Goal: Information Seeking & Learning: Check status

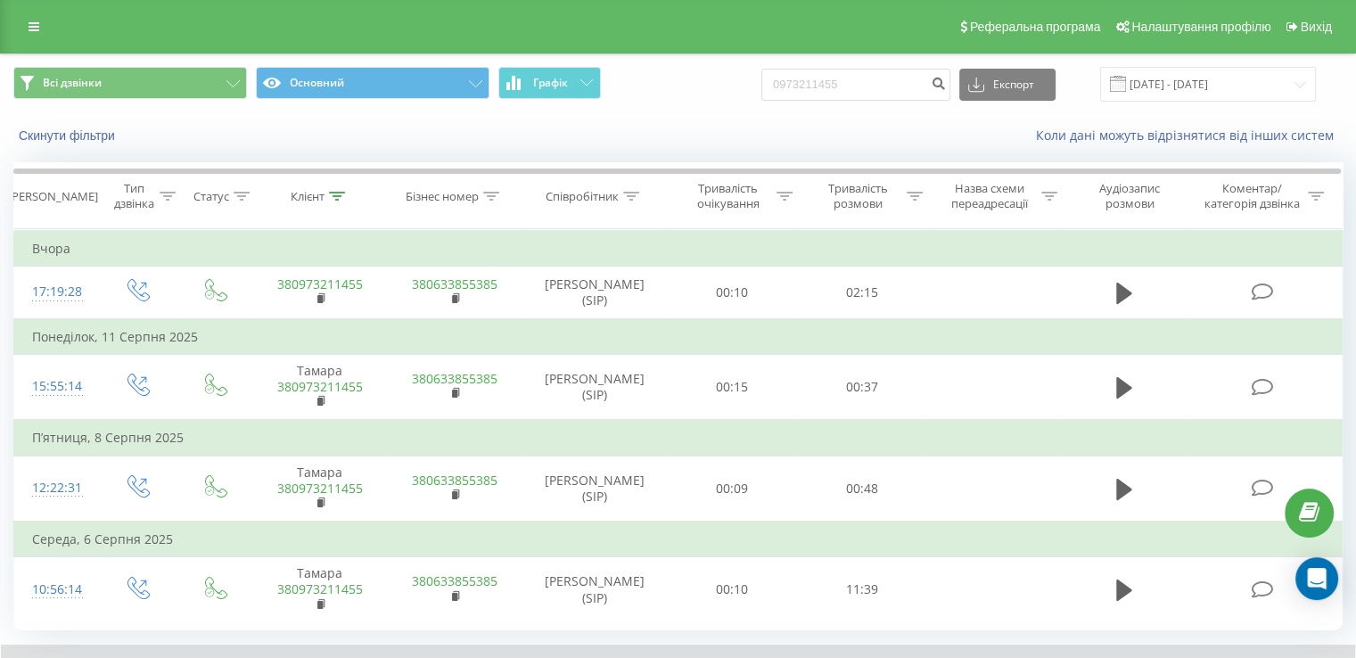
click at [861, 80] on input "0973211455" at bounding box center [855, 85] width 189 height 32
type input "0979238707"
click at [946, 86] on icon "submit" at bounding box center [938, 81] width 15 height 11
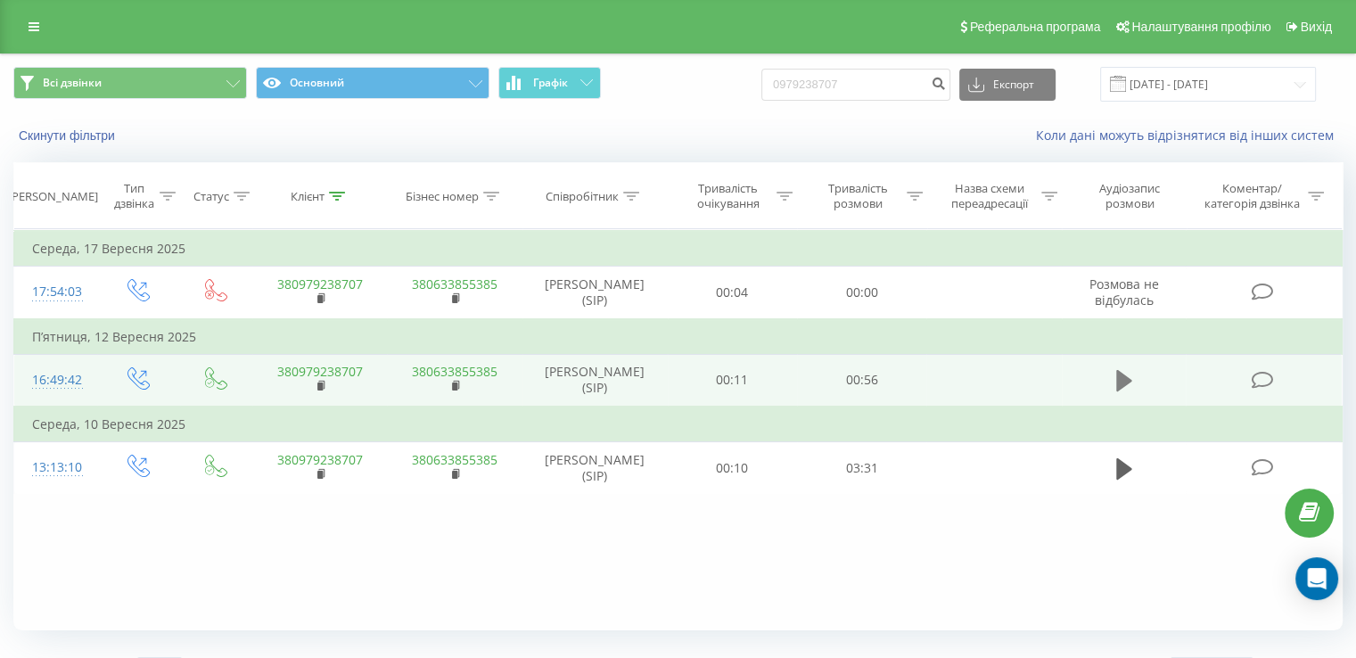
click at [1132, 377] on button at bounding box center [1124, 380] width 27 height 27
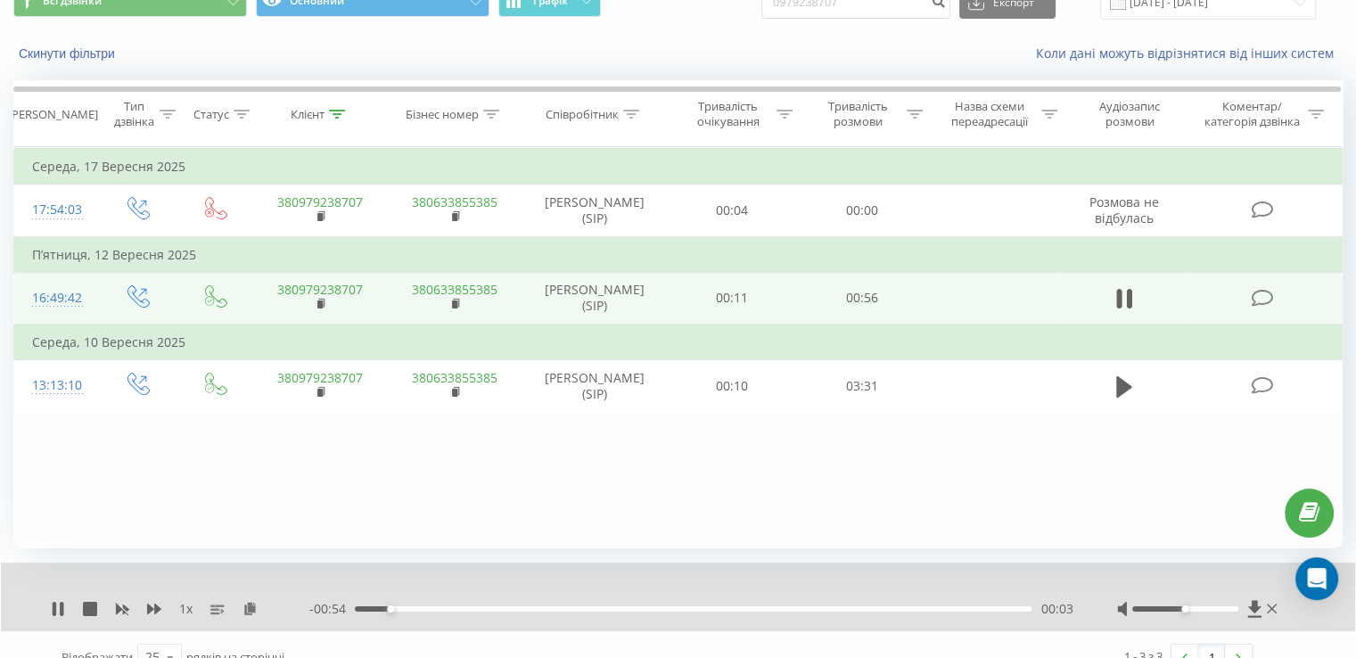
scroll to position [107, 0]
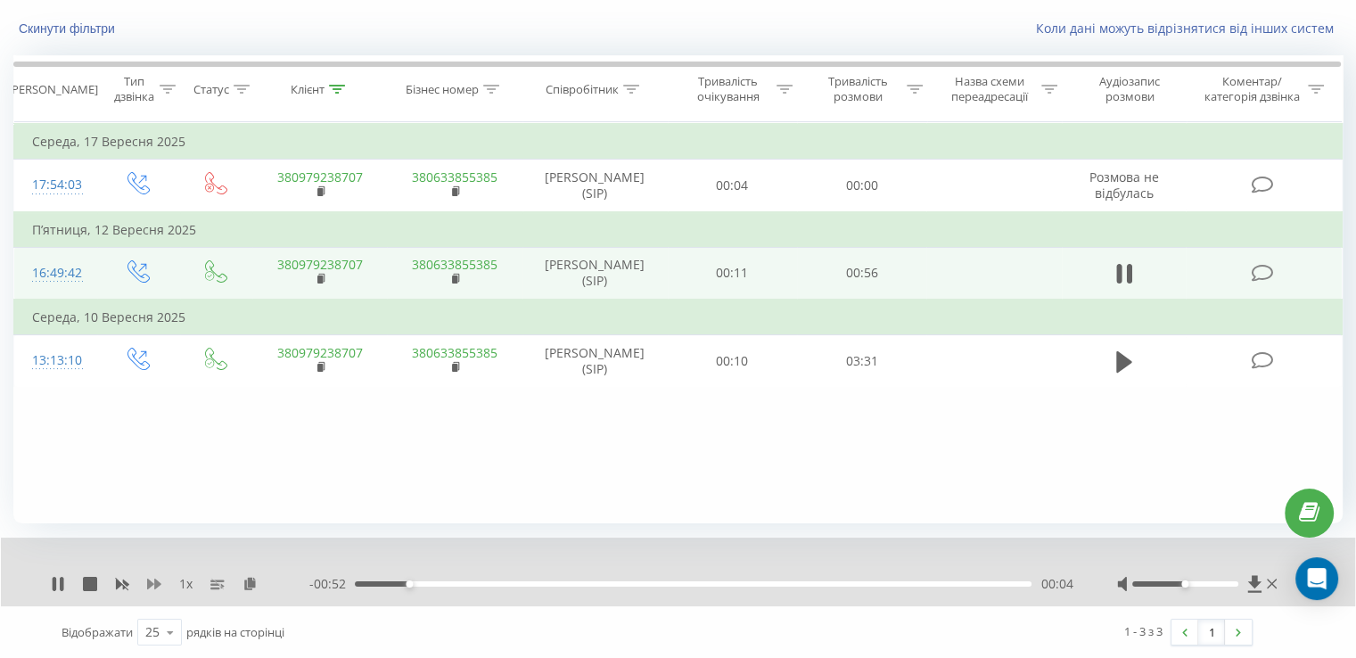
click at [148, 585] on icon at bounding box center [154, 584] width 14 height 11
click at [544, 585] on div "00:06" at bounding box center [693, 583] width 677 height 5
click at [648, 582] on div "00:15" at bounding box center [693, 583] width 677 height 5
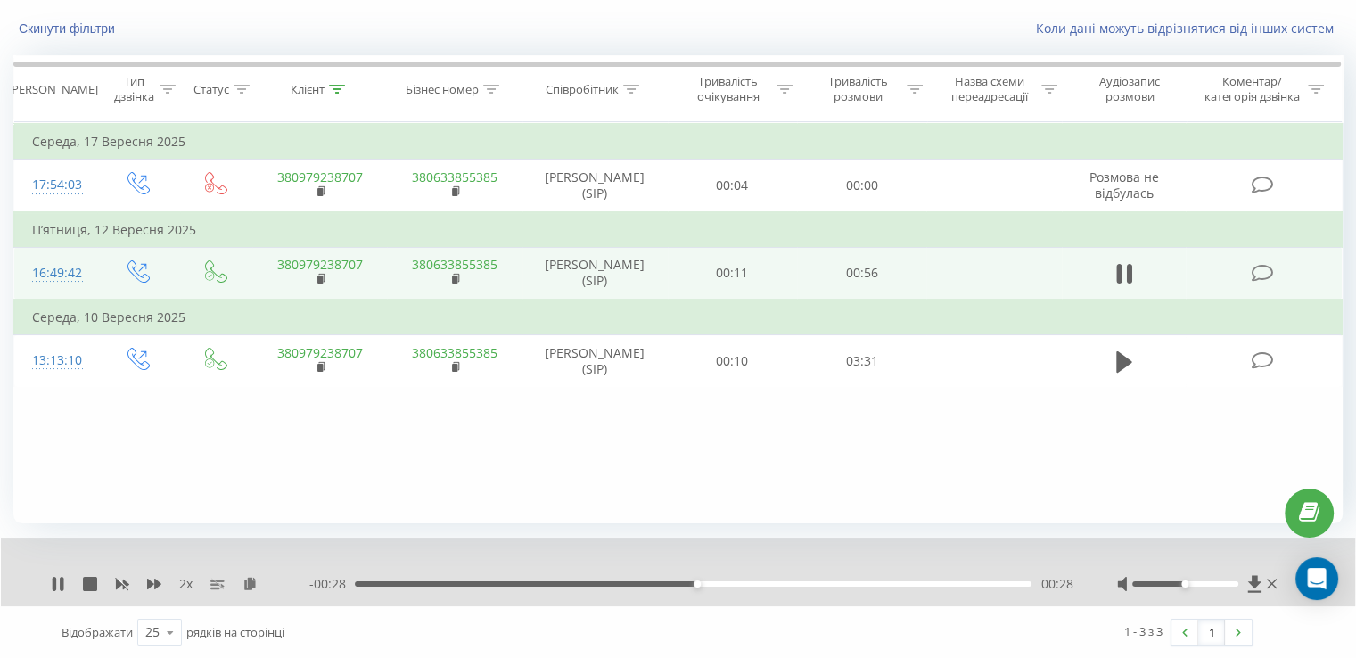
click at [783, 583] on div "00:28" at bounding box center [693, 583] width 677 height 5
click at [53, 583] on icon at bounding box center [55, 584] width 4 height 14
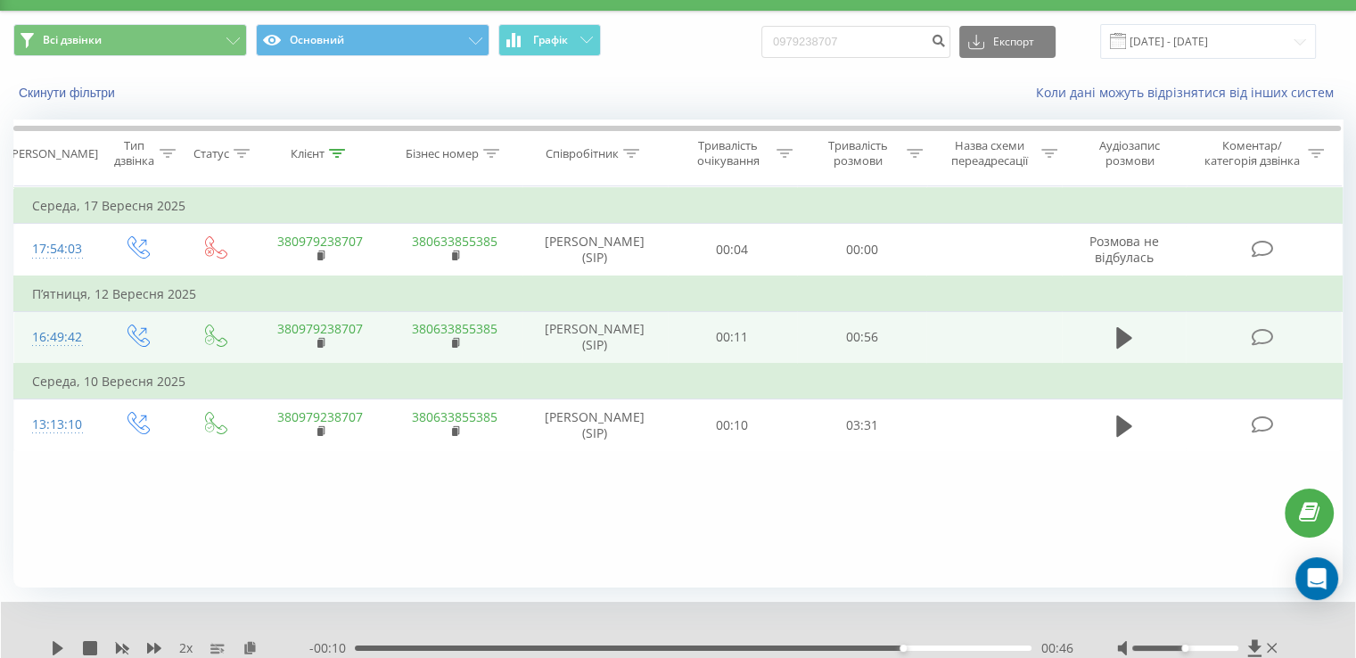
scroll to position [0, 0]
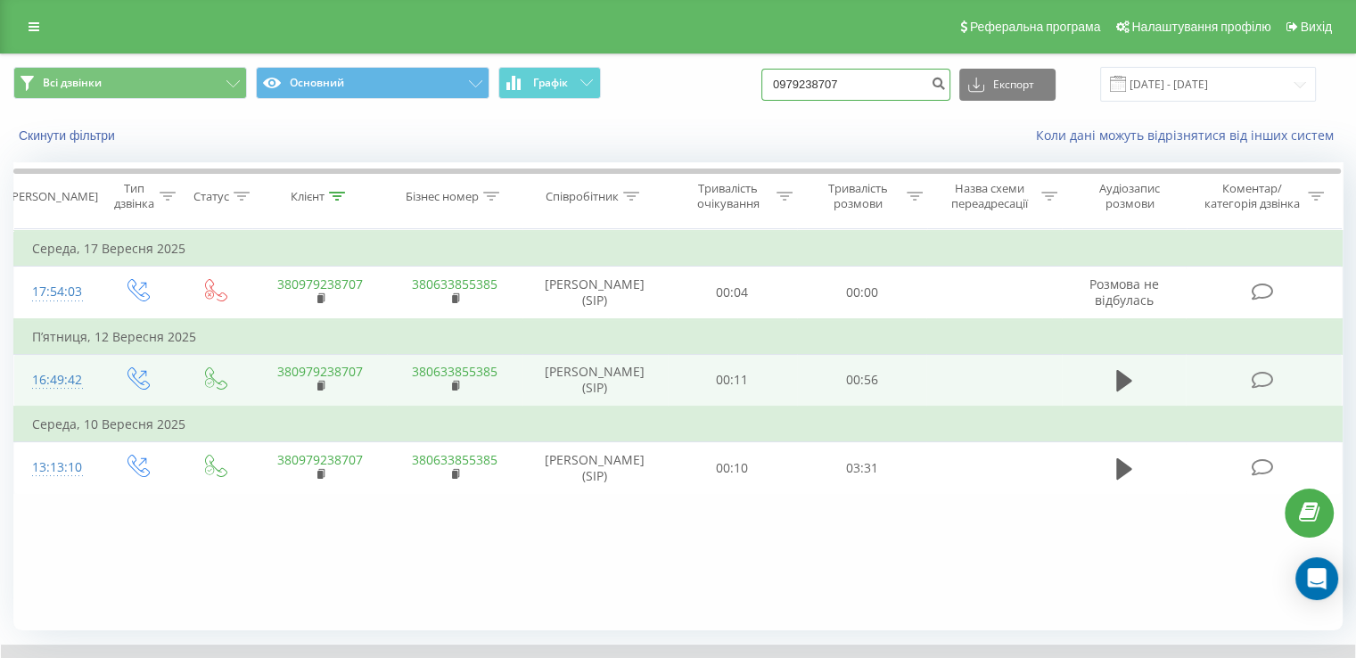
click at [876, 86] on input "0979238707" at bounding box center [855, 85] width 189 height 32
click at [877, 86] on input "0979238707" at bounding box center [855, 85] width 189 height 32
paste input "678413918"
type input "0678413918"
click at [946, 78] on icon "submit" at bounding box center [938, 81] width 15 height 11
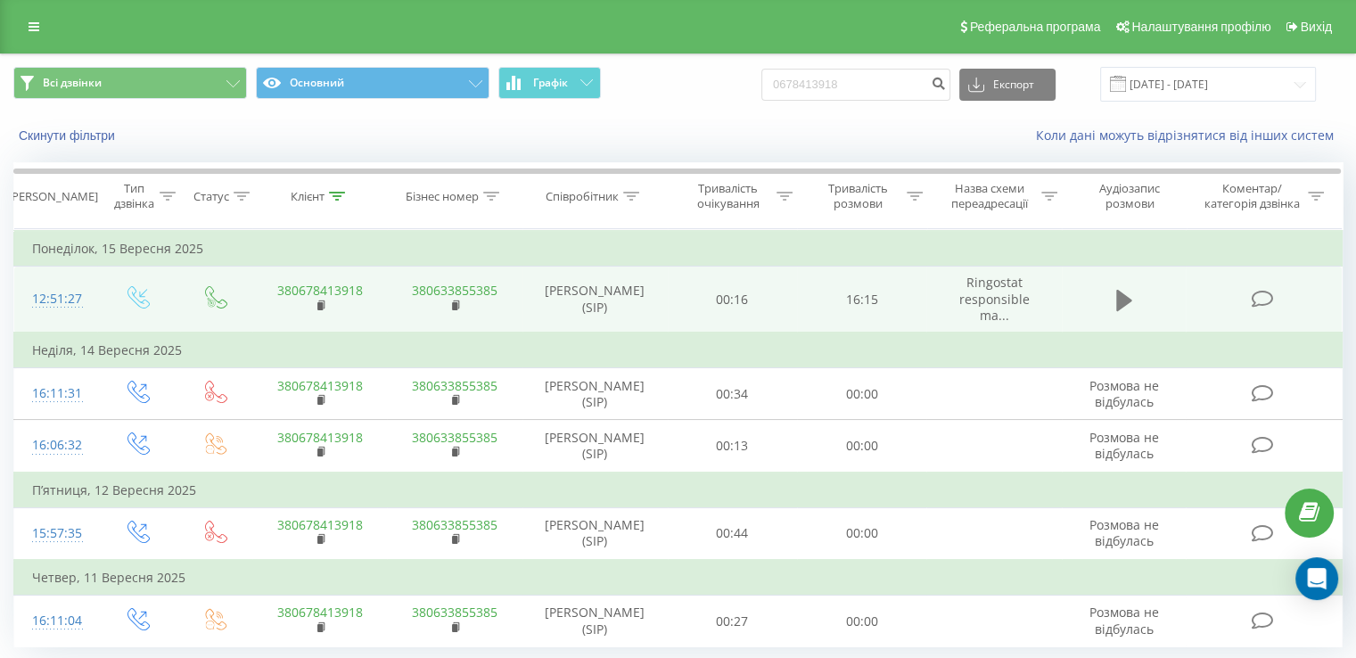
click at [1117, 297] on icon at bounding box center [1124, 299] width 16 height 21
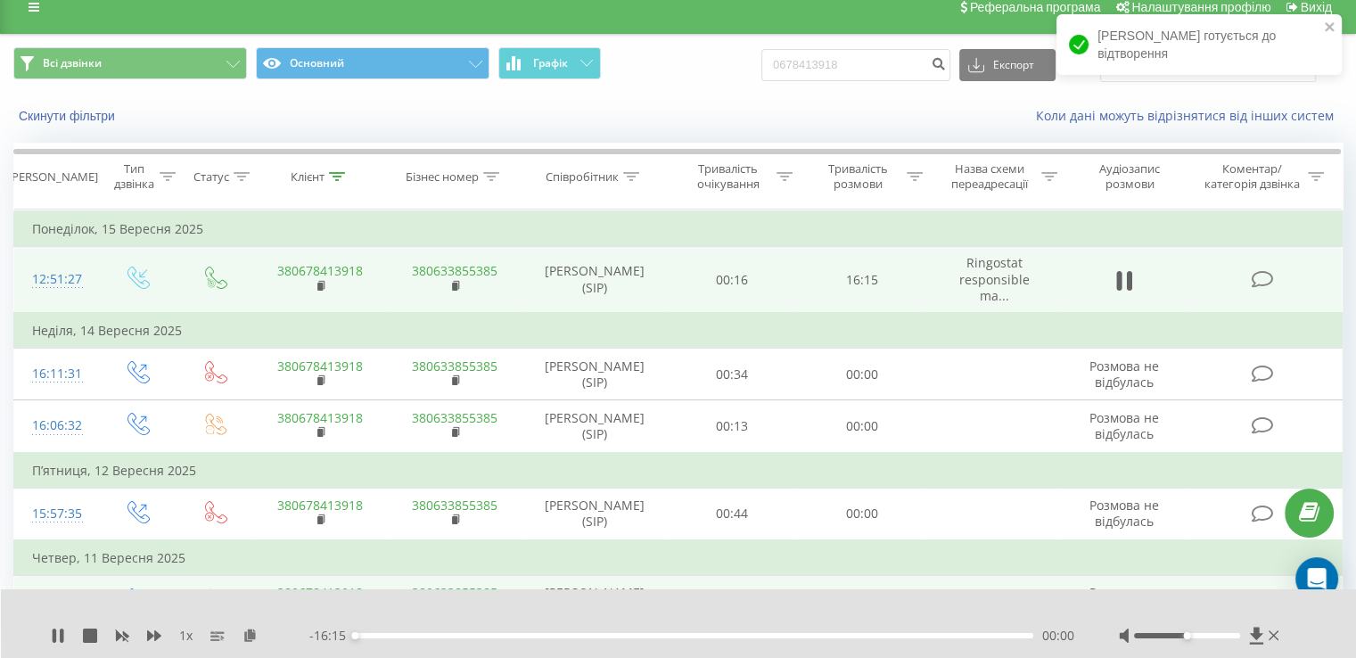
scroll to position [53, 0]
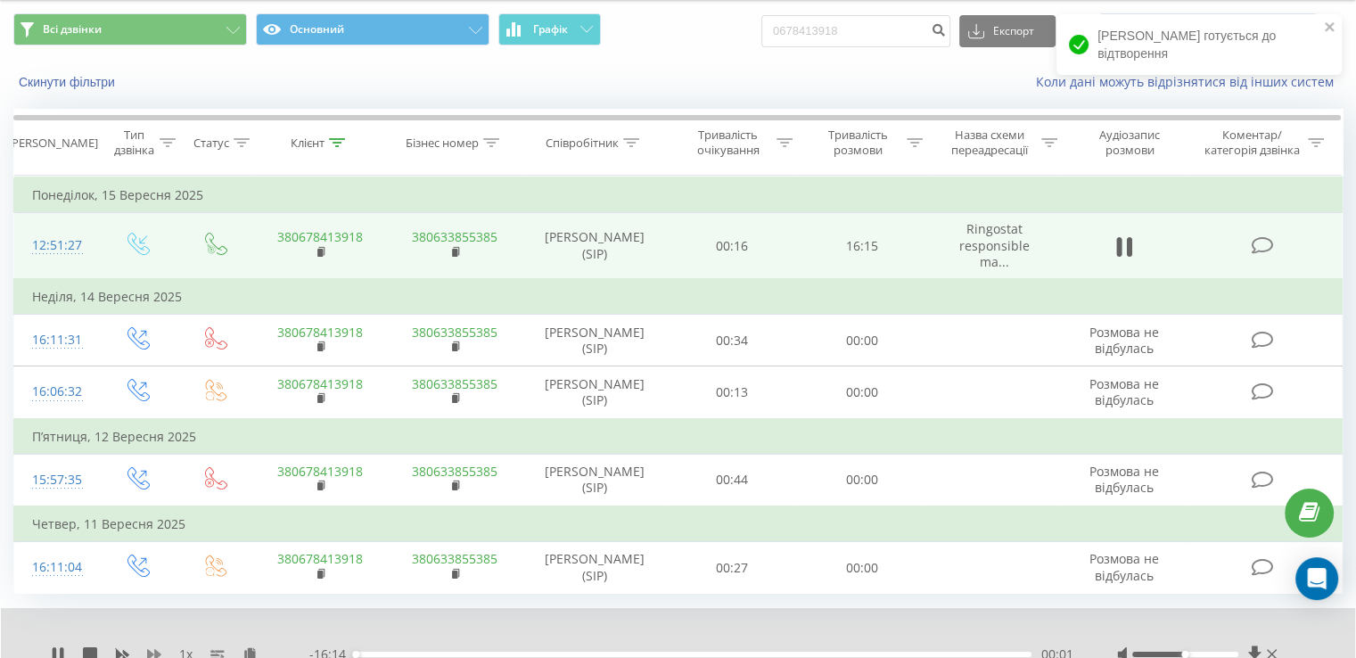
click at [153, 654] on icon at bounding box center [154, 654] width 14 height 14
click at [390, 652] on div "00:08" at bounding box center [693, 654] width 677 height 5
click at [431, 652] on div "00:56" at bounding box center [693, 654] width 677 height 5
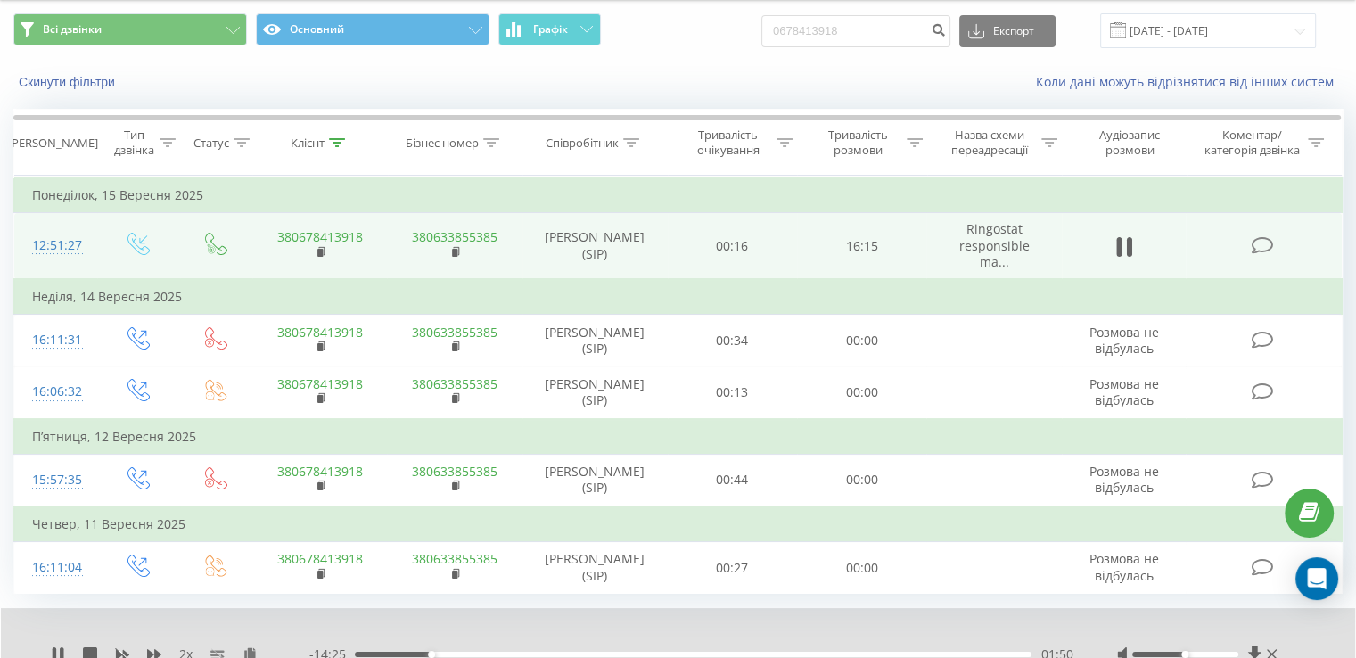
click at [475, 645] on div "- 14:25 01:50 01:50" at bounding box center [690, 654] width 763 height 18
click at [488, 652] on div "01:50" at bounding box center [693, 654] width 677 height 5
click at [528, 652] on div "03:13" at bounding box center [693, 654] width 677 height 5
drag, startPoint x: 623, startPoint y: 650, endPoint x: 635, endPoint y: 648, distance: 11.7
click at [624, 652] on div "04:10" at bounding box center [693, 654] width 677 height 5
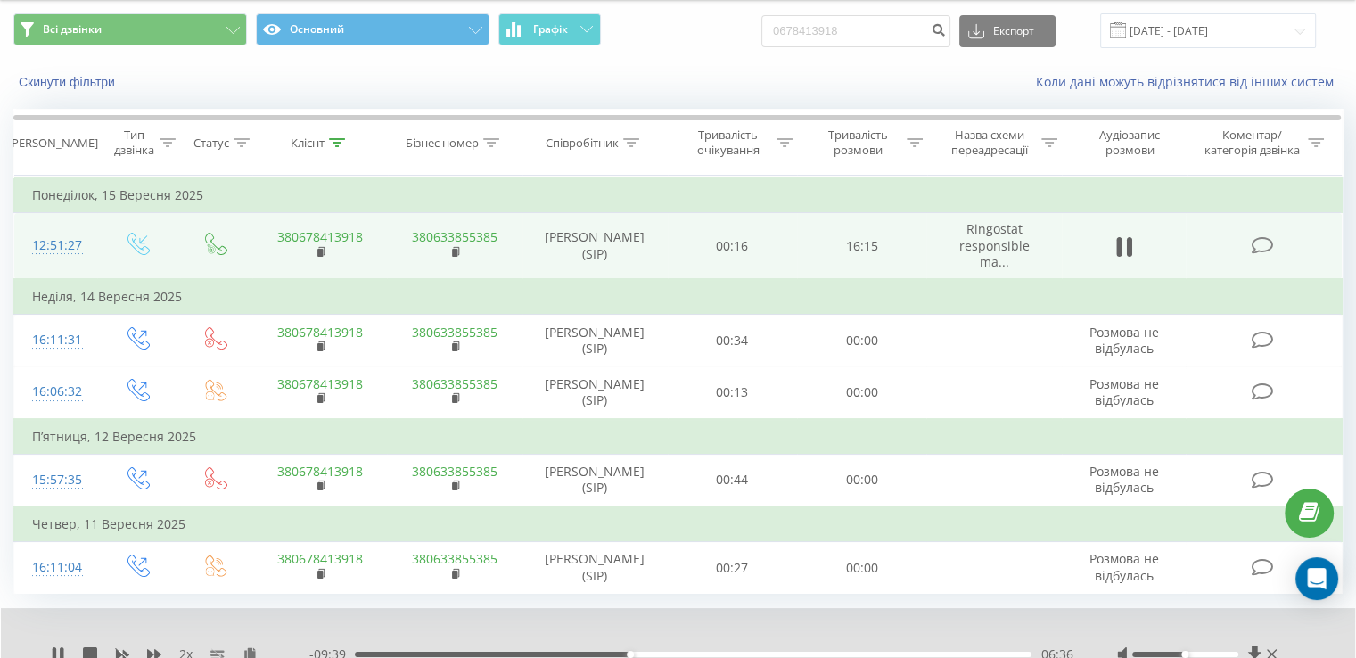
click at [756, 652] on div "06:36" at bounding box center [693, 654] width 677 height 5
click at [854, 652] on div "09:41" at bounding box center [693, 654] width 677 height 5
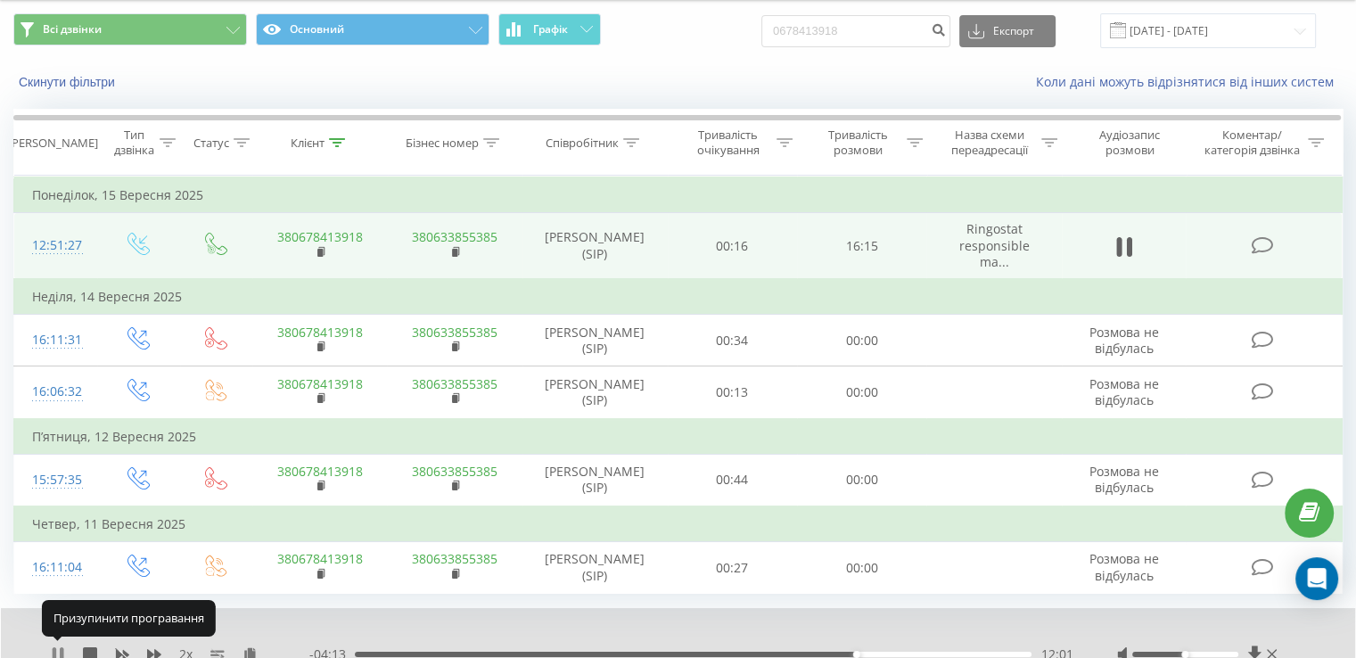
click at [55, 649] on icon at bounding box center [55, 654] width 4 height 14
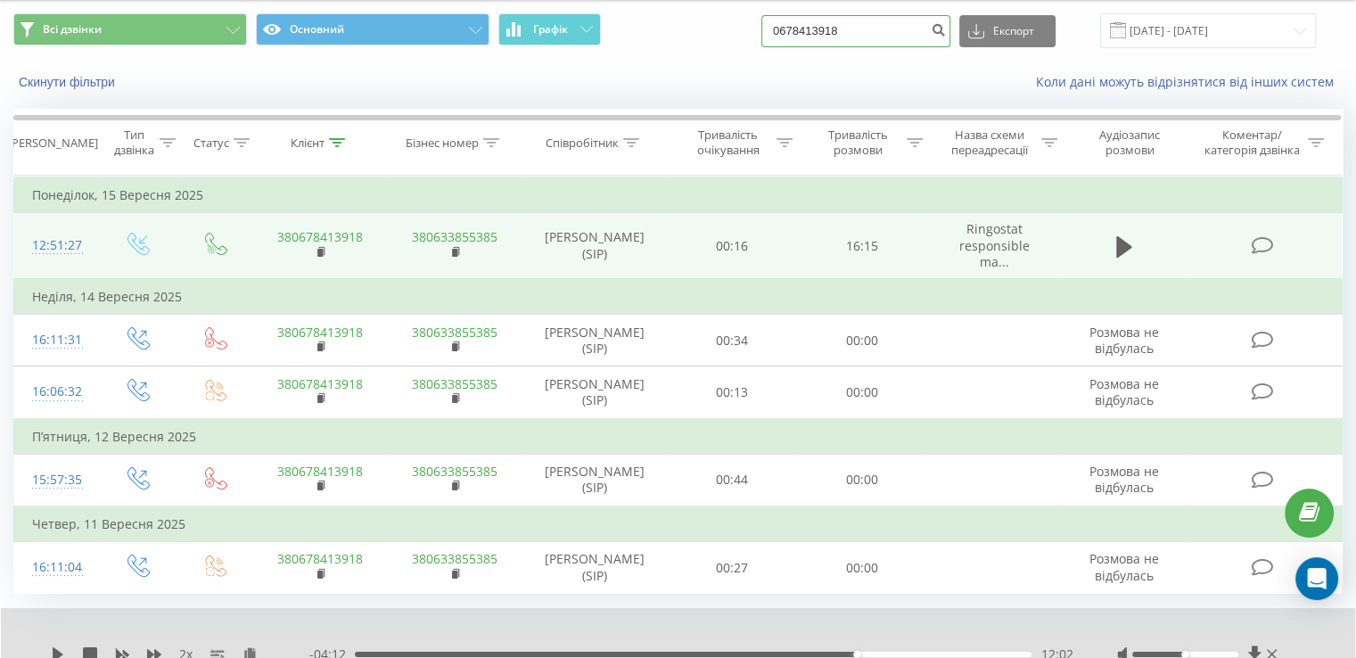
click at [880, 29] on input "0678413918" at bounding box center [855, 31] width 189 height 32
paste input "503861599"
type input "0503861599"
click at [946, 32] on icon "submit" at bounding box center [938, 27] width 15 height 11
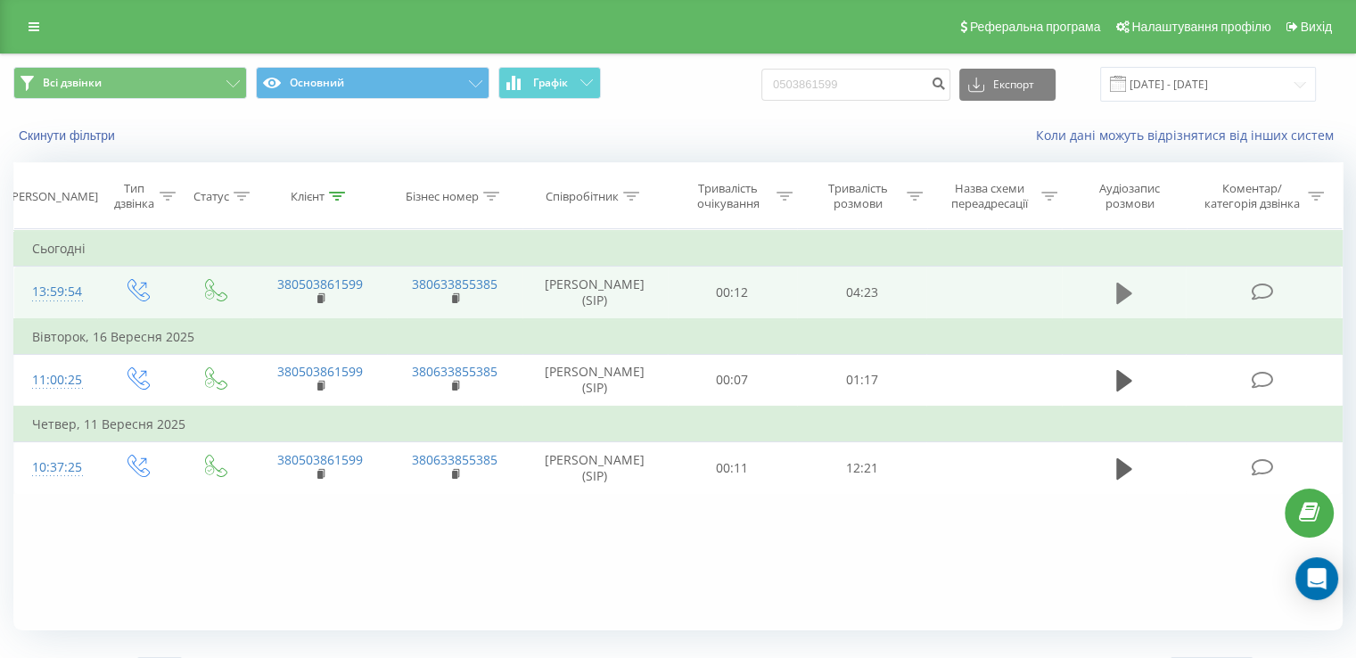
click at [1109, 296] on td at bounding box center [1124, 293] width 125 height 53
click at [1114, 294] on button at bounding box center [1124, 293] width 27 height 27
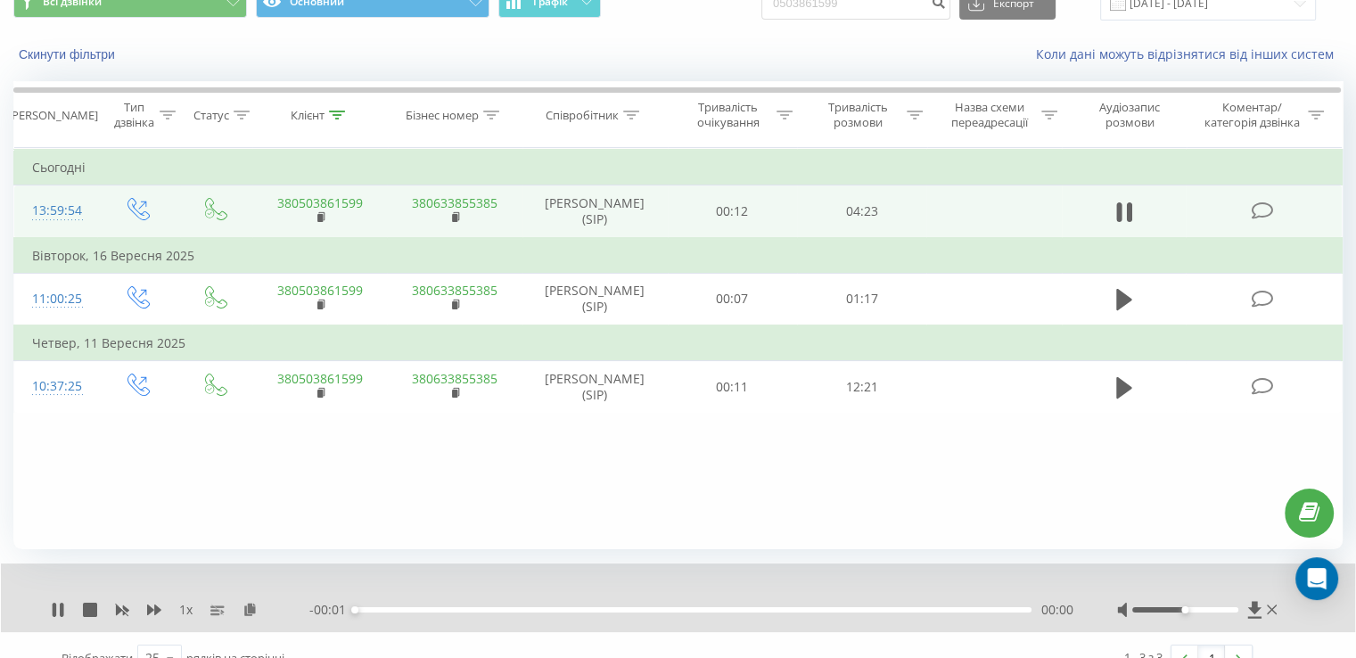
scroll to position [107, 0]
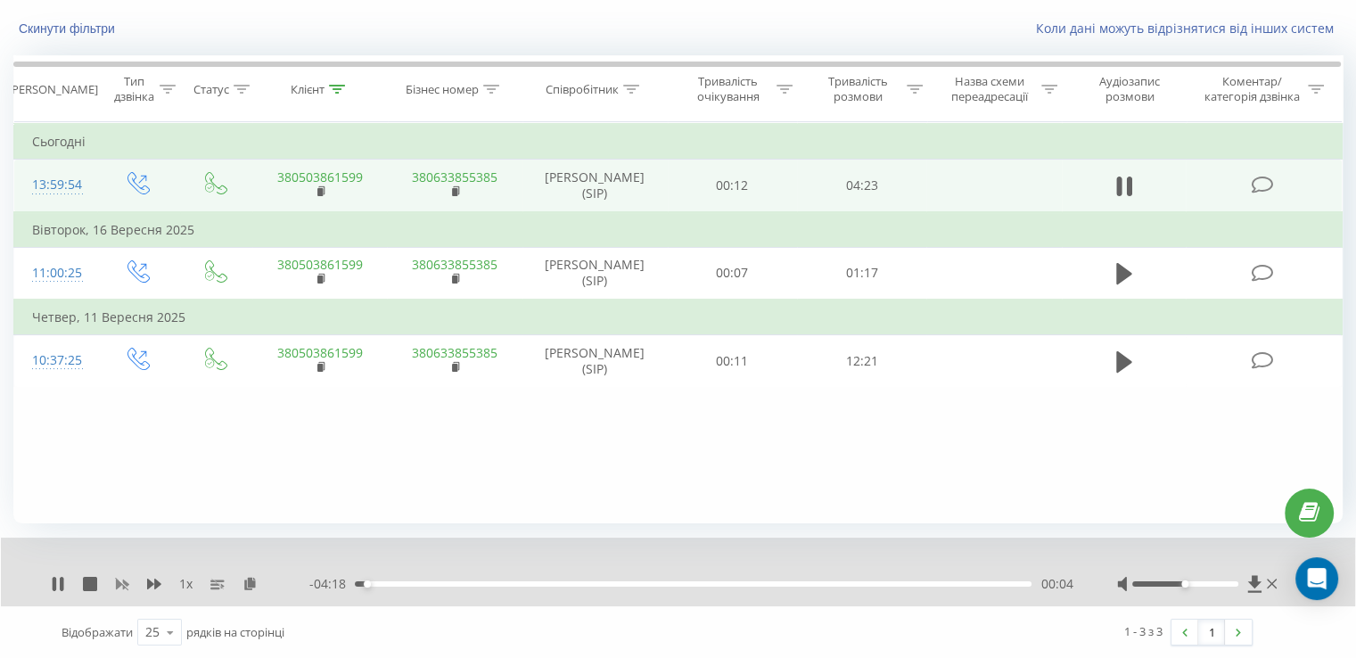
click at [125, 585] on rect at bounding box center [123, 583] width 8 height 7
click at [147, 584] on icon at bounding box center [154, 584] width 14 height 11
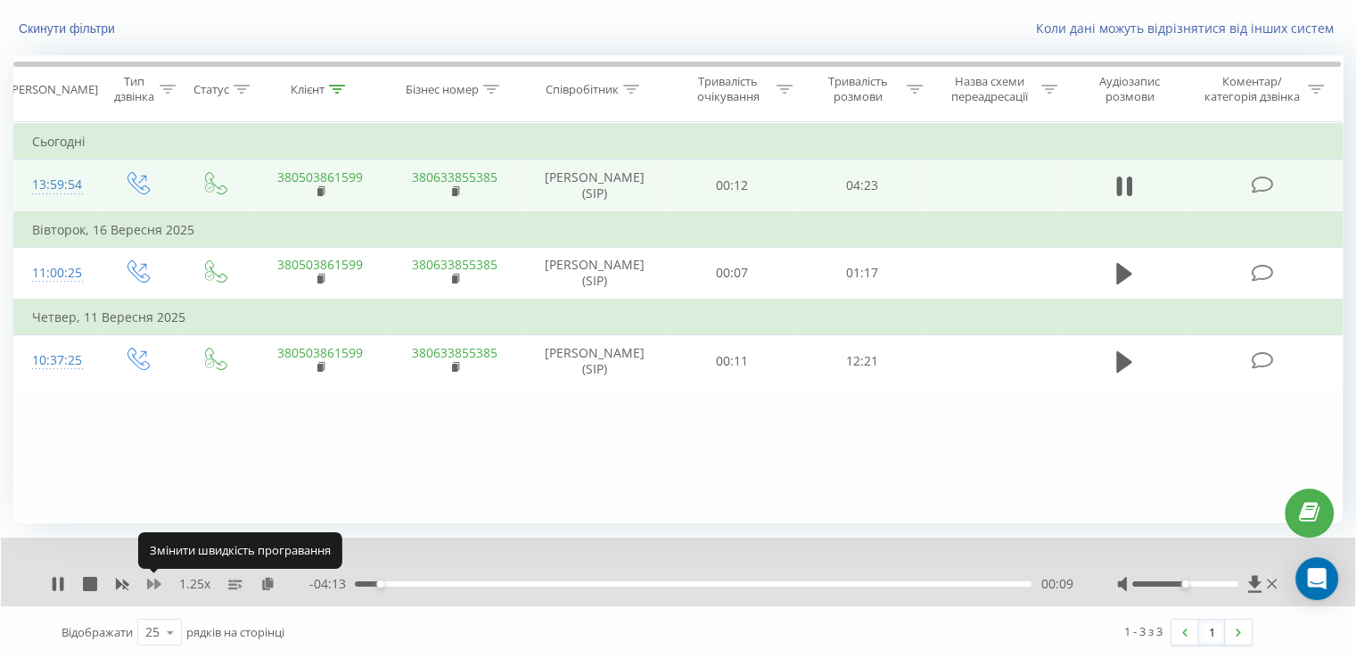
click at [147, 584] on icon at bounding box center [154, 584] width 14 height 11
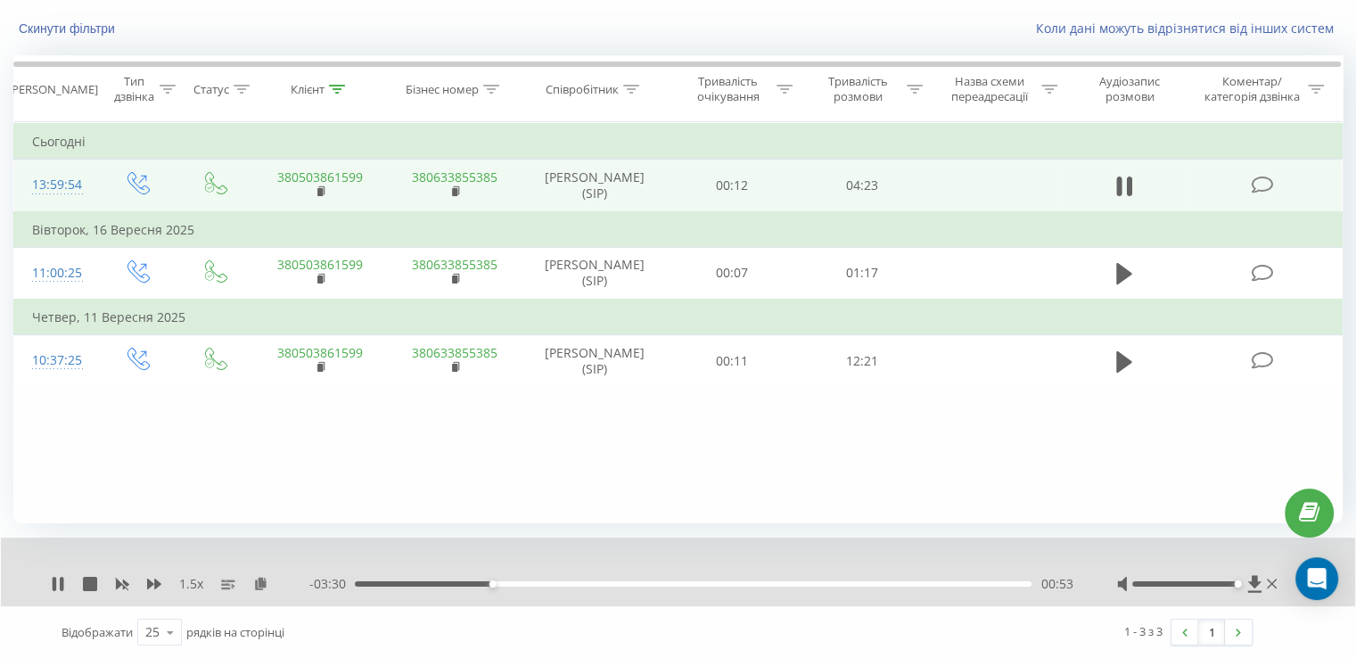
drag, startPoint x: 1188, startPoint y: 581, endPoint x: 1237, endPoint y: 586, distance: 49.2
click at [1237, 586] on div at bounding box center [1185, 583] width 106 height 5
click at [56, 579] on icon at bounding box center [58, 584] width 14 height 14
click at [501, 584] on div "00:57" at bounding box center [693, 583] width 677 height 5
click at [53, 577] on icon at bounding box center [58, 584] width 14 height 14
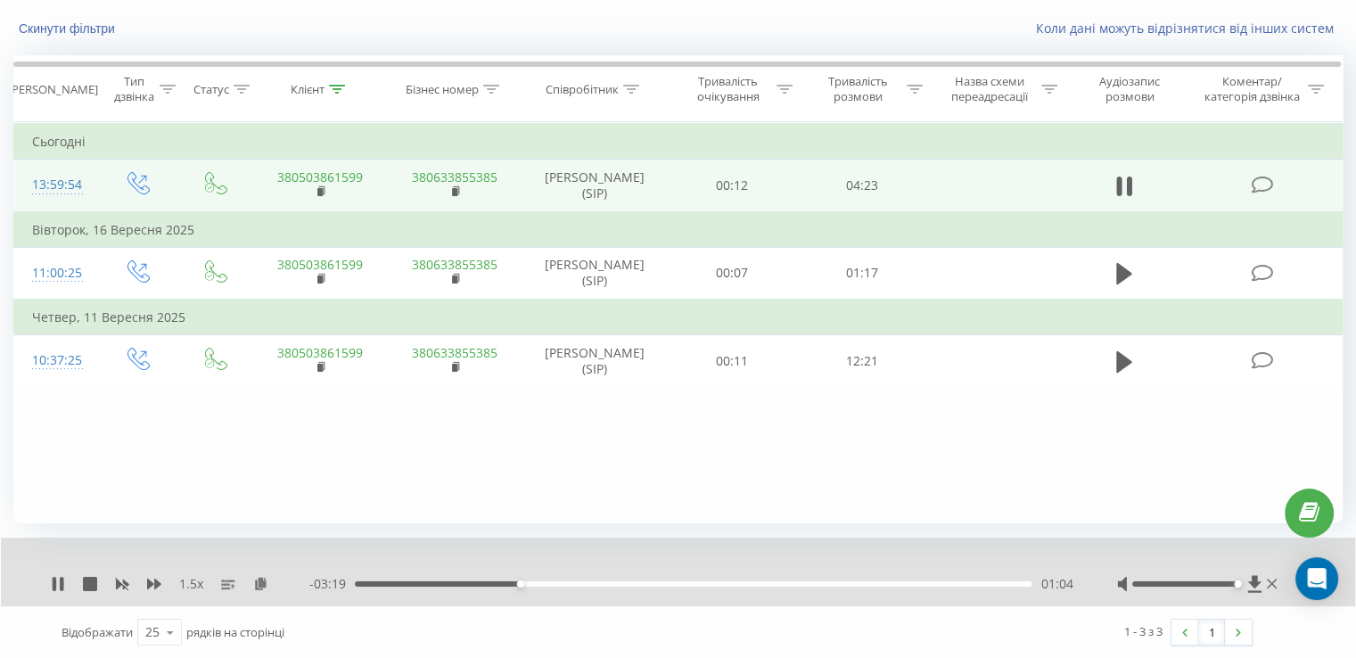
click at [488, 578] on div "- 03:19 01:04 01:04" at bounding box center [690, 584] width 763 height 18
click at [490, 581] on div "00:53" at bounding box center [693, 583] width 677 height 5
click at [474, 586] on div "- 03:23 01:00 01:00" at bounding box center [690, 584] width 763 height 18
click at [481, 582] on div "00:49" at bounding box center [693, 583] width 677 height 5
click at [477, 584] on div "00:56" at bounding box center [693, 583] width 677 height 5
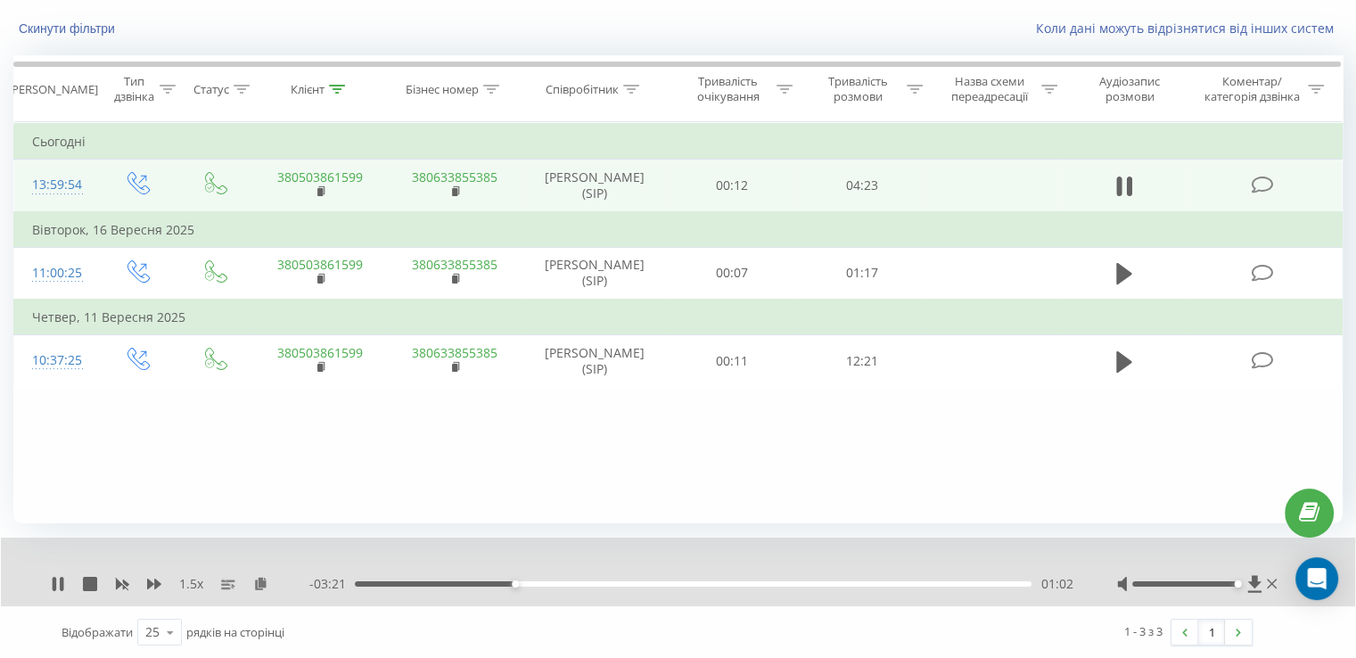
click at [197, 582] on span "1.5 x" at bounding box center [191, 584] width 24 height 18
click at [162, 587] on div "1.5 x" at bounding box center [180, 584] width 259 height 18
click at [160, 587] on icon at bounding box center [154, 584] width 14 height 14
click at [155, 586] on icon at bounding box center [154, 584] width 14 height 11
click at [154, 586] on icon at bounding box center [154, 584] width 14 height 11
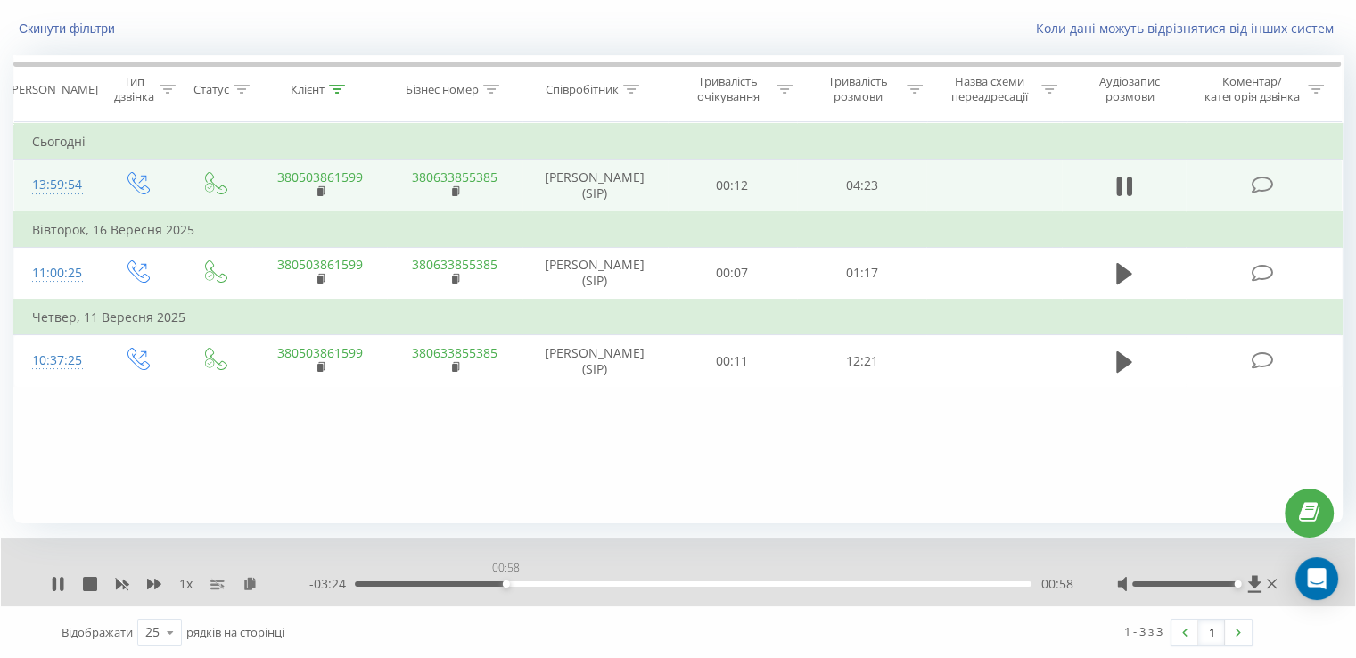
click at [505, 582] on div "00:58" at bounding box center [693, 583] width 677 height 5
click at [492, 581] on div "01:01" at bounding box center [693, 583] width 677 height 5
click at [58, 582] on icon at bounding box center [58, 584] width 14 height 14
click at [477, 586] on div "- 03:26 00:57 00:57" at bounding box center [690, 584] width 763 height 18
click at [472, 584] on div "00:57" at bounding box center [693, 583] width 677 height 5
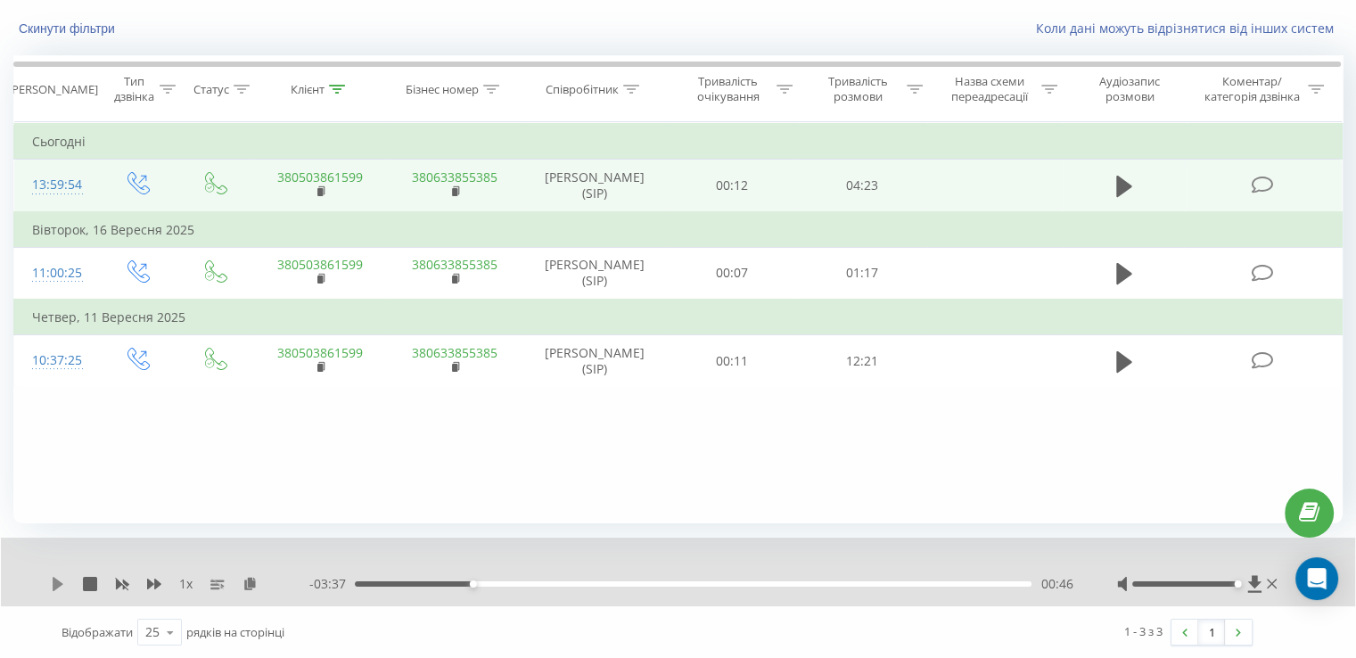
click at [57, 580] on icon at bounding box center [58, 584] width 11 height 14
click at [58, 577] on icon at bounding box center [58, 584] width 14 height 14
click at [480, 582] on div "00:58" at bounding box center [693, 583] width 677 height 5
click at [63, 575] on div "1 x" at bounding box center [180, 584] width 259 height 18
click at [53, 584] on icon at bounding box center [58, 584] width 11 height 14
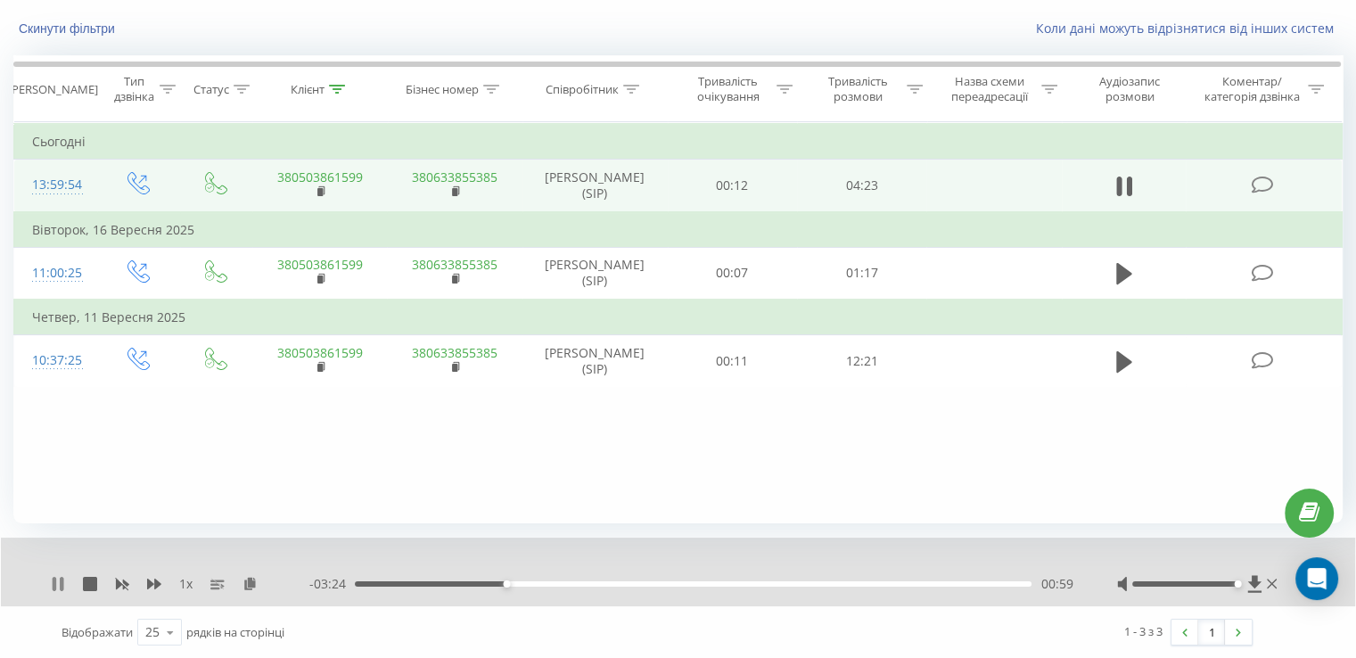
click at [53, 579] on icon at bounding box center [55, 584] width 4 height 14
click at [496, 583] on div "00:59" at bounding box center [693, 583] width 677 height 5
click at [48, 579] on div "1 x - 03:28 00:55 00:55" at bounding box center [678, 572] width 1354 height 69
click at [61, 579] on icon at bounding box center [58, 584] width 14 height 14
click at [59, 584] on icon at bounding box center [58, 584] width 14 height 14
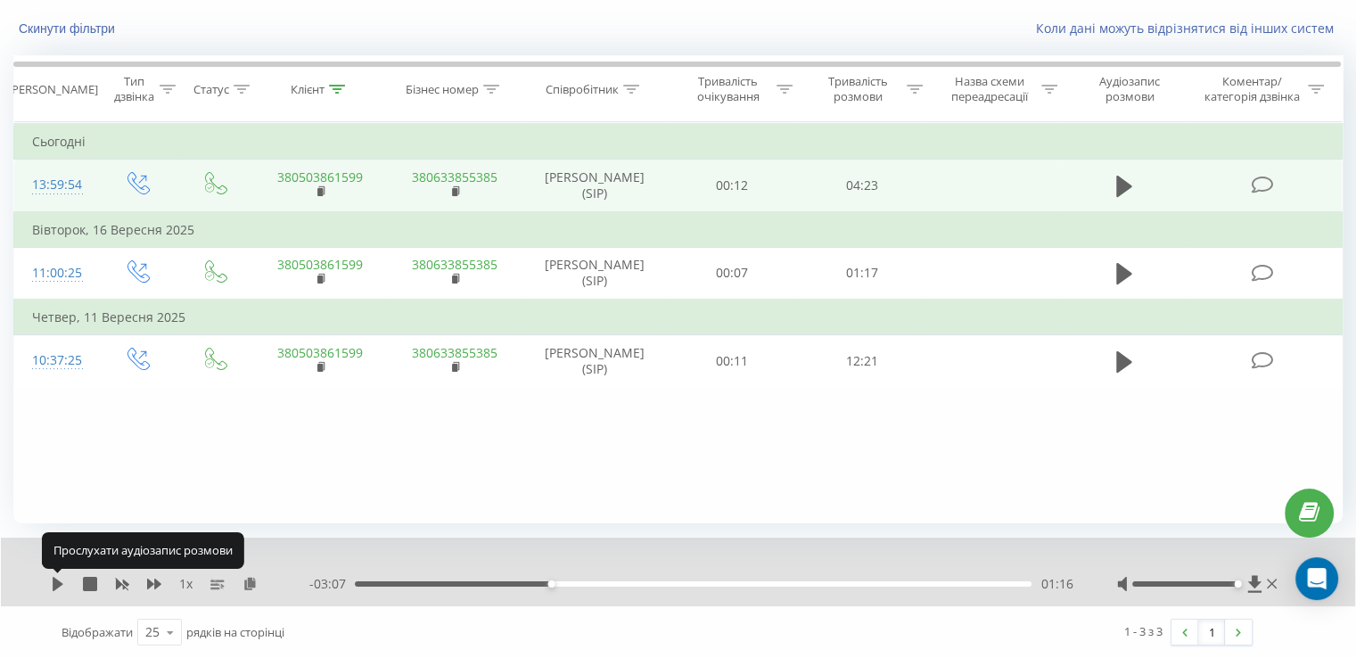
click at [59, 584] on icon at bounding box center [58, 584] width 11 height 14
click at [59, 584] on icon at bounding box center [58, 584] width 14 height 14
click at [59, 584] on icon at bounding box center [58, 584] width 11 height 14
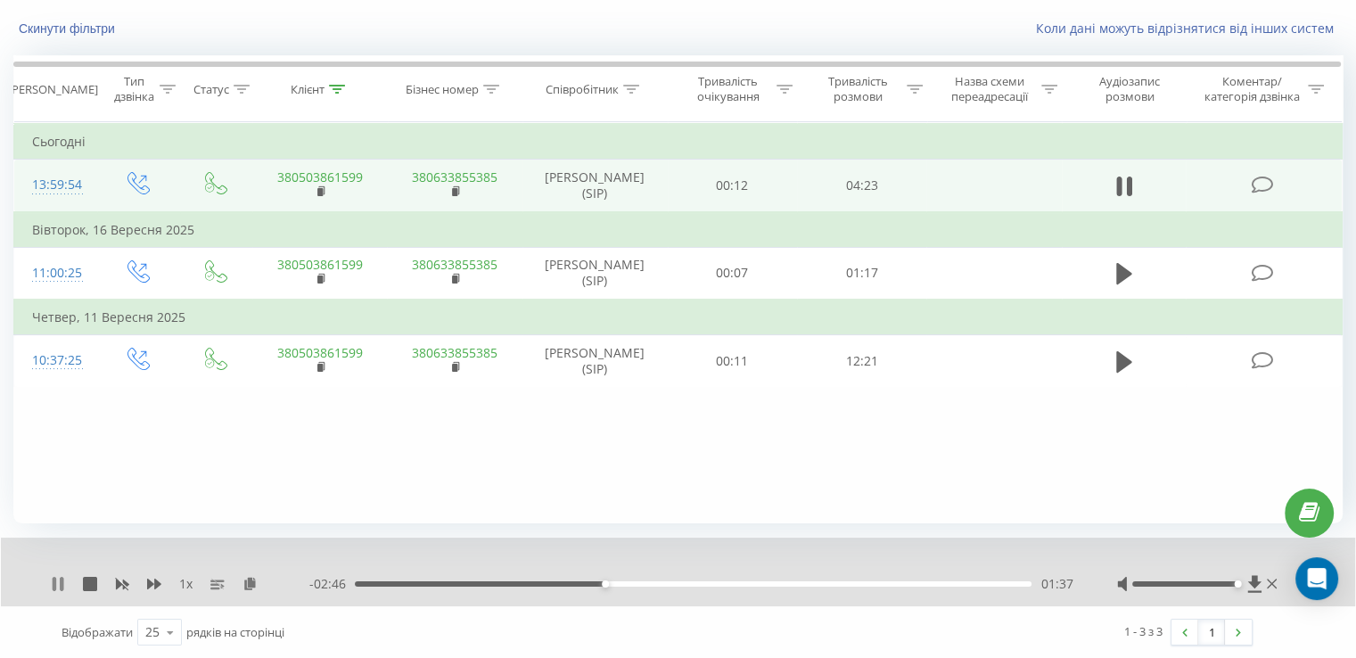
click at [53, 585] on icon at bounding box center [55, 584] width 4 height 14
click at [53, 585] on icon at bounding box center [58, 584] width 11 height 14
click at [151, 582] on icon at bounding box center [154, 584] width 14 height 11
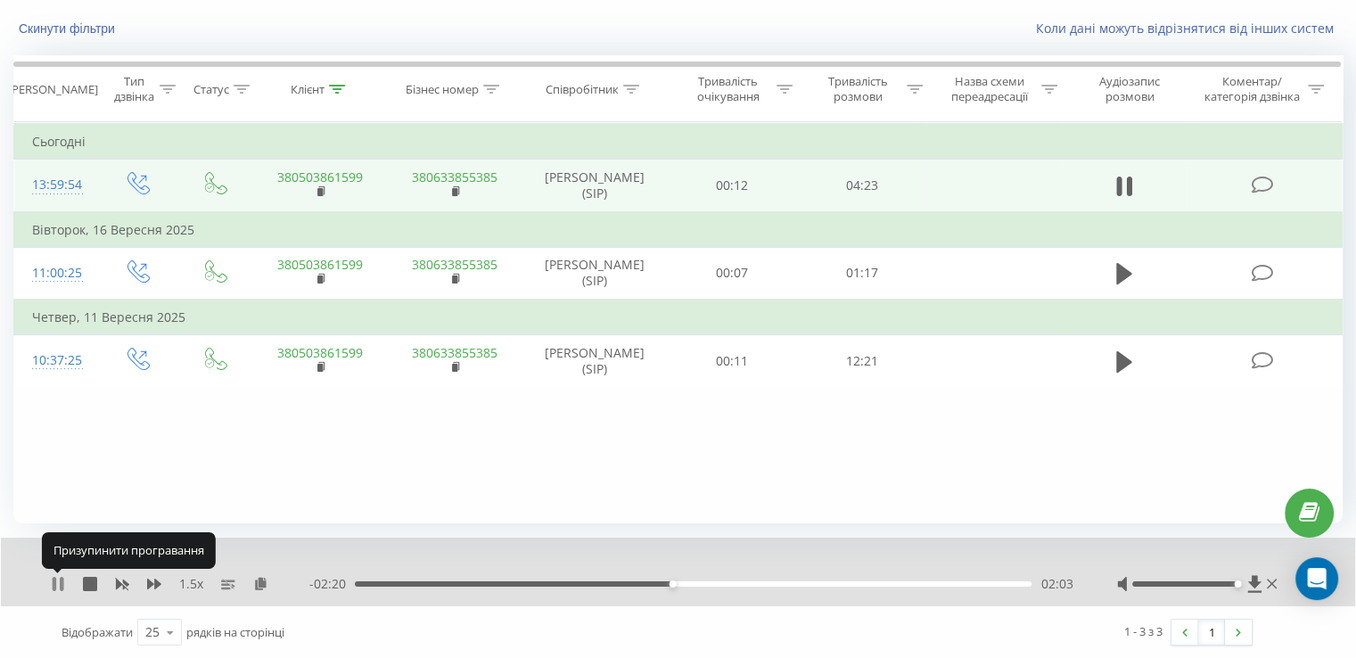
click at [58, 580] on icon at bounding box center [58, 584] width 14 height 14
click at [58, 580] on icon at bounding box center [58, 584] width 11 height 14
click at [153, 583] on icon at bounding box center [154, 584] width 14 height 11
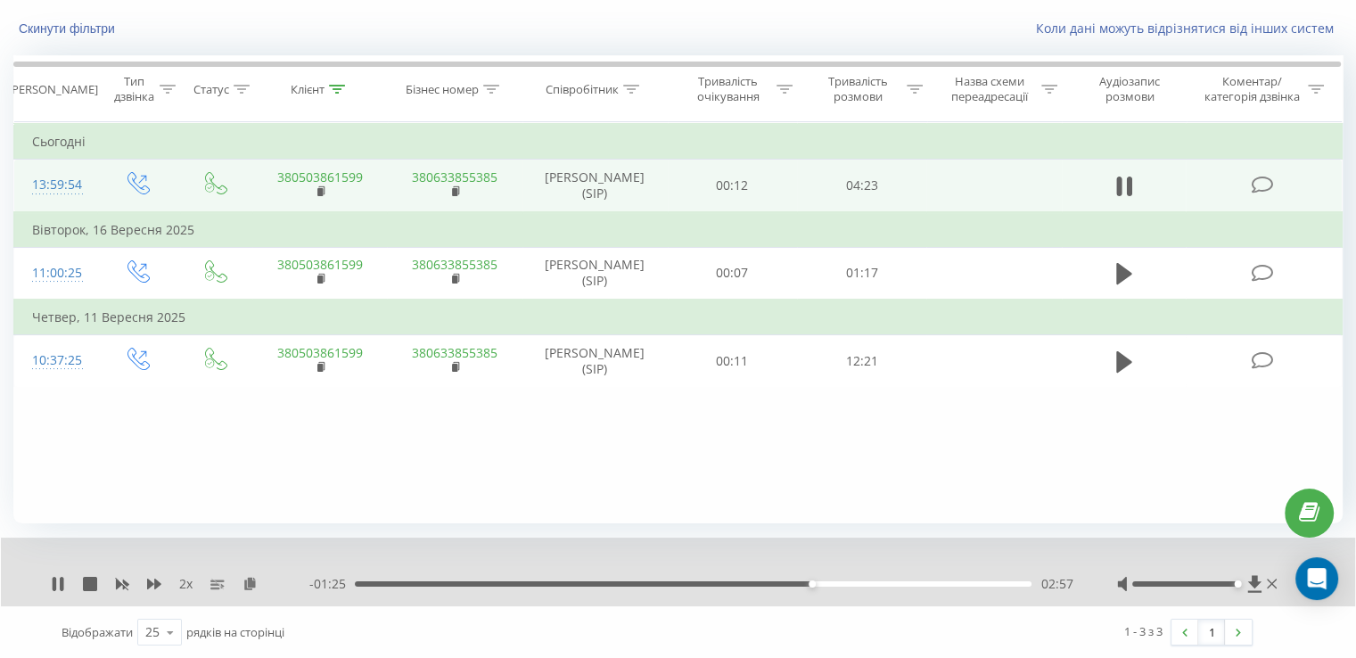
click at [787, 583] on div "02:57" at bounding box center [693, 583] width 677 height 5
click at [162, 593] on div "2 x - 01:31 02:52 02:52" at bounding box center [678, 572] width 1354 height 69
click at [150, 587] on icon at bounding box center [154, 584] width 14 height 14
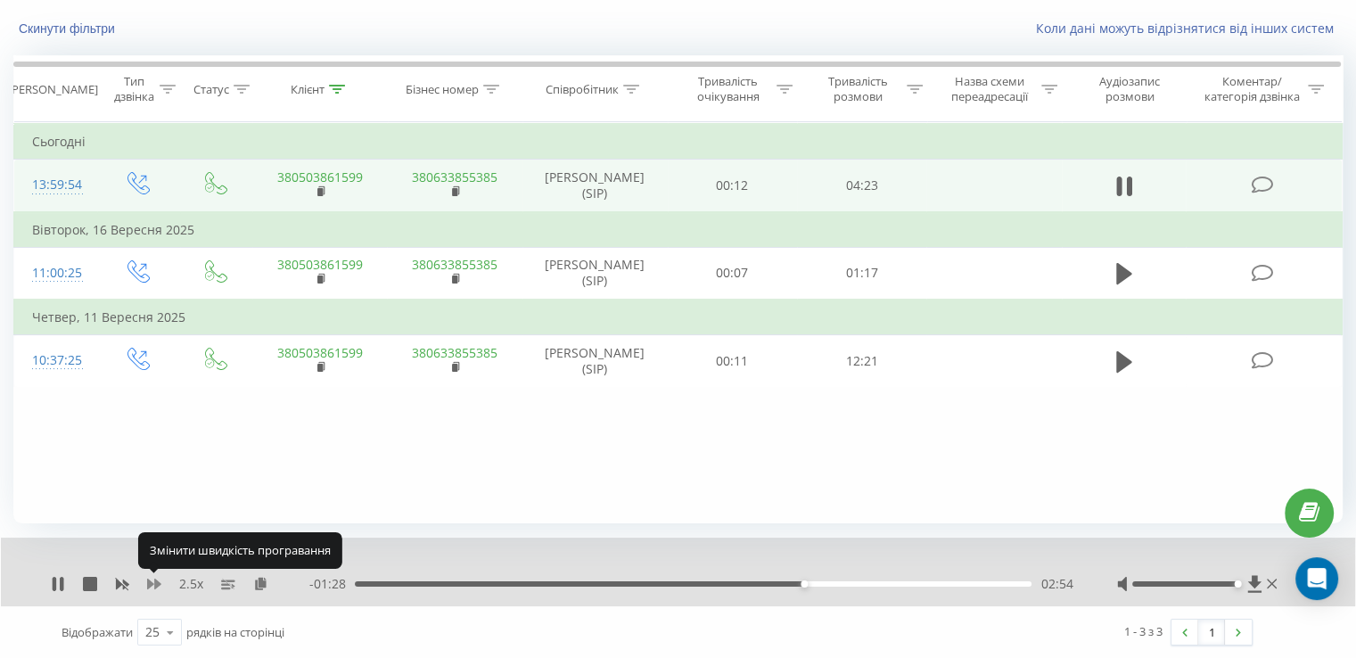
click at [150, 587] on icon at bounding box center [154, 584] width 14 height 14
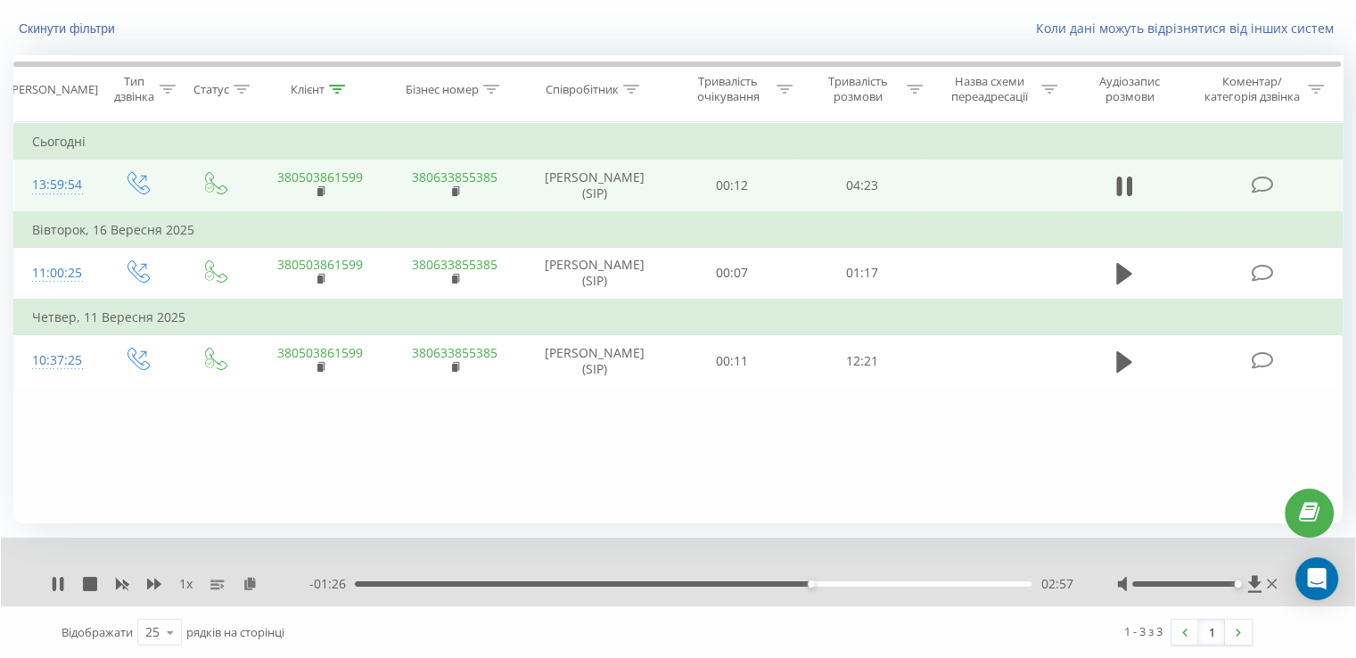
click at [786, 579] on div "- 01:26 02:57 02:57" at bounding box center [690, 584] width 763 height 18
click at [788, 587] on div "- 01:25 02:58 02:58" at bounding box center [690, 584] width 763 height 18
click at [792, 581] on div "02:59" at bounding box center [693, 583] width 677 height 5
click at [840, 584] on div "03:08" at bounding box center [693, 583] width 677 height 5
click at [860, 582] on div "03:16" at bounding box center [693, 583] width 677 height 5
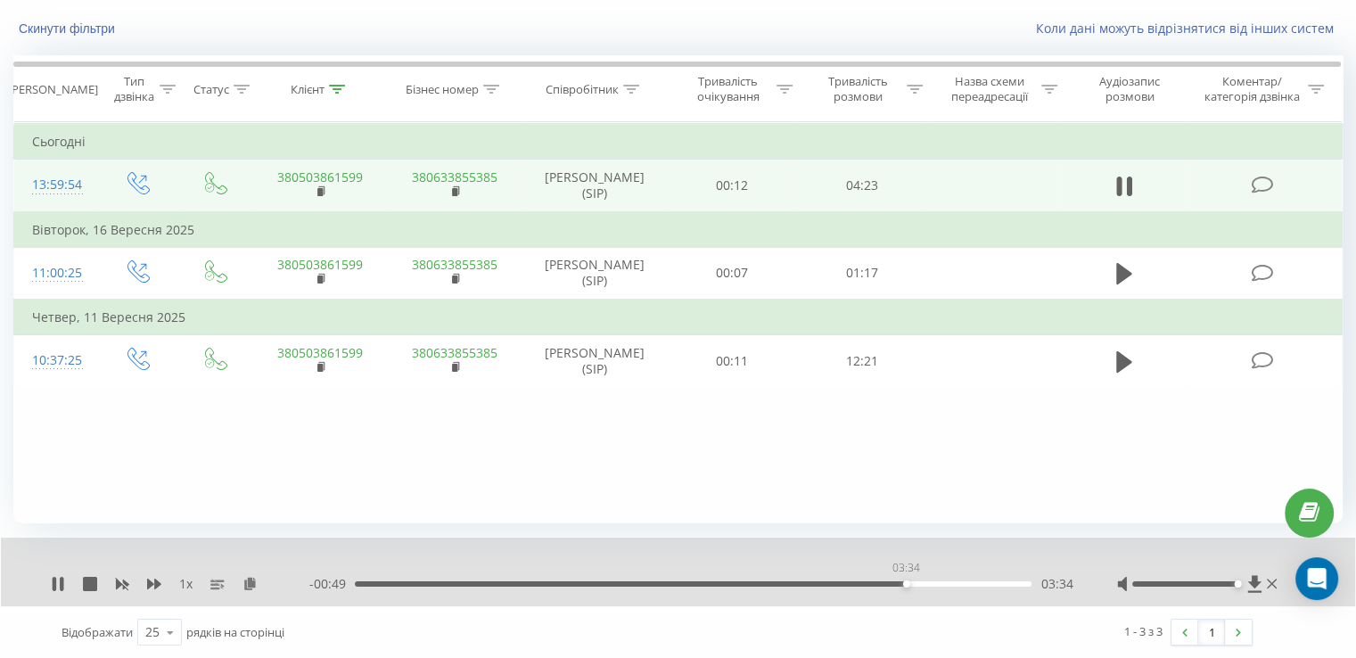
click at [906, 583] on div "03:34" at bounding box center [693, 583] width 677 height 5
click at [923, 583] on div "03:41" at bounding box center [693, 583] width 677 height 5
drag, startPoint x: 935, startPoint y: 583, endPoint x: 957, endPoint y: 607, distance: 32.8
click at [957, 607] on div "1 - 3 з 3 1" at bounding box center [961, 632] width 608 height 52
click at [956, 582] on div "03:54" at bounding box center [693, 583] width 677 height 5
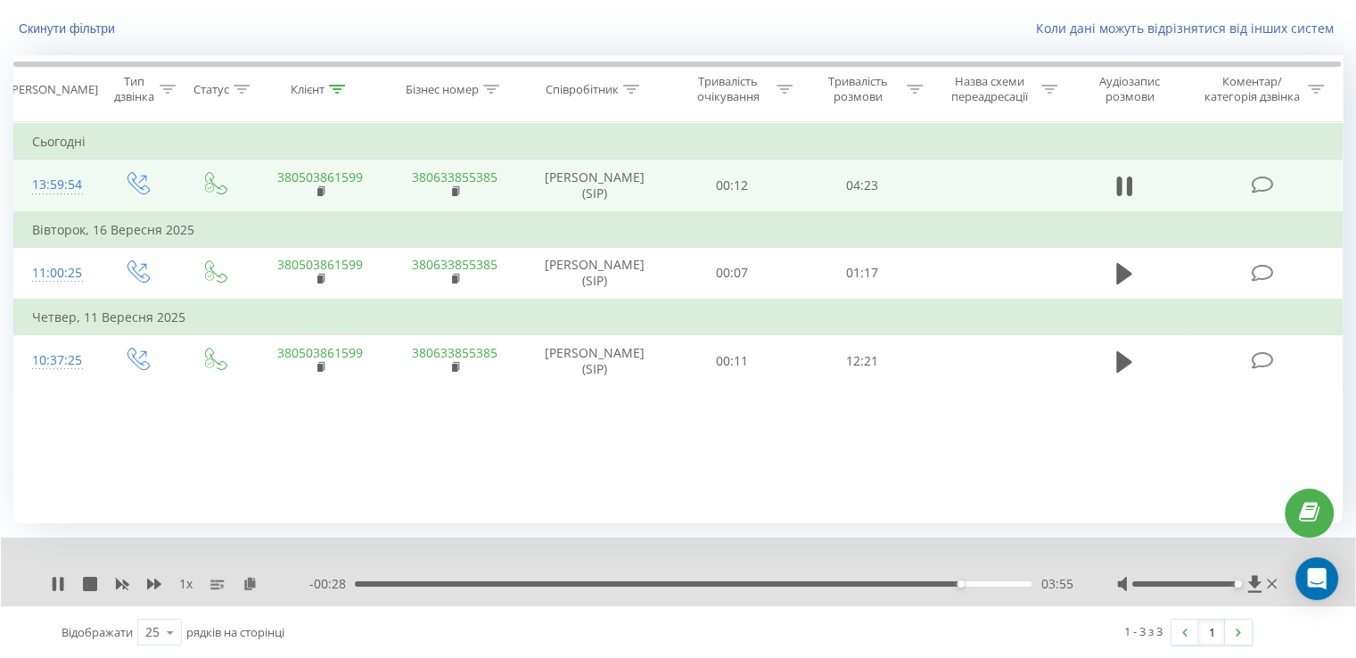
click at [973, 582] on div "03:55" at bounding box center [693, 583] width 677 height 5
click at [52, 582] on icon at bounding box center [58, 584] width 14 height 14
